Goal: Information Seeking & Learning: Learn about a topic

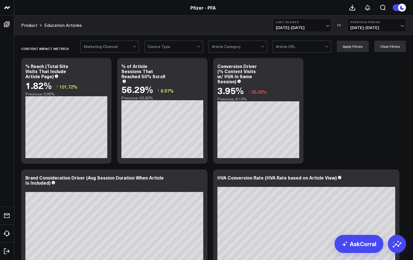
click at [265, 46] on div at bounding box center [262, 46] width 5 height 11
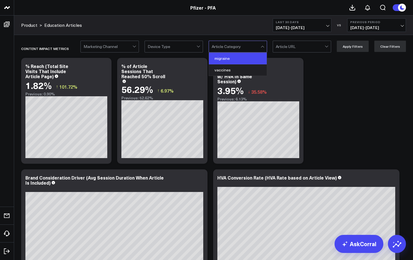
click at [226, 58] on div "migraine" at bounding box center [238, 59] width 58 height 12
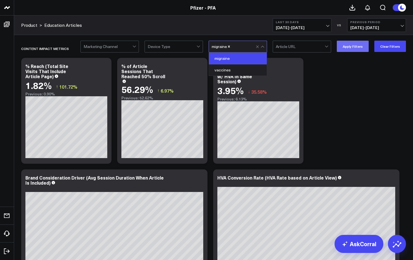
click at [356, 47] on button "Apply Filters" at bounding box center [353, 46] width 32 height 11
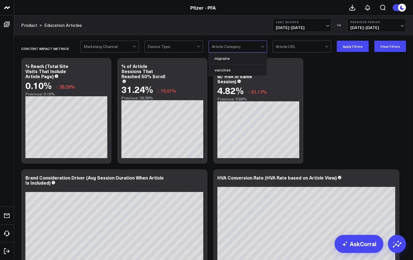
click at [263, 47] on div at bounding box center [262, 46] width 5 height 11
click at [221, 72] on div "vaccines" at bounding box center [238, 69] width 58 height 11
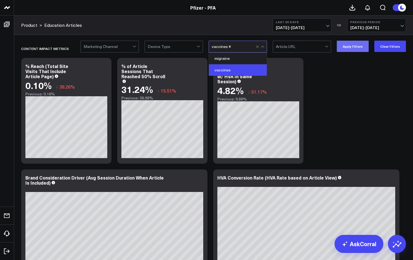
click at [352, 45] on button "Apply Filters" at bounding box center [353, 46] width 32 height 11
